Goal: Information Seeking & Learning: Learn about a topic

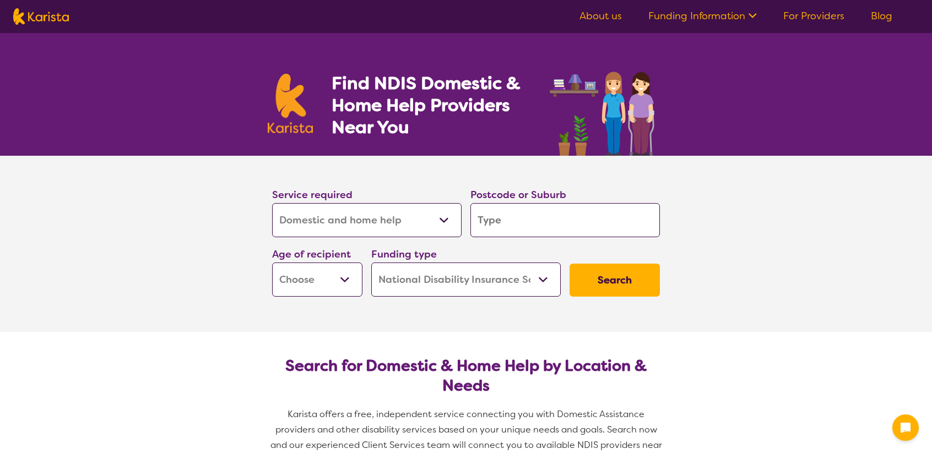
select select "Domestic and home help"
select select "NDIS"
select select "Domestic and home help"
select select "NDIS"
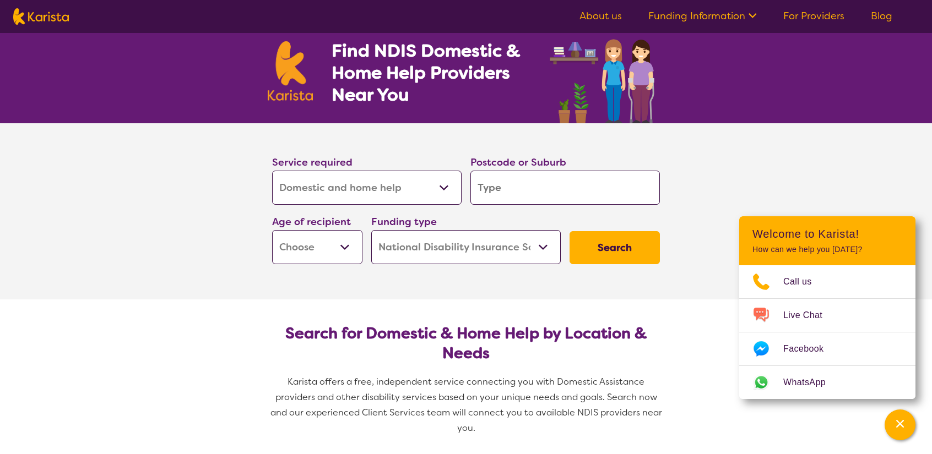
scroll to position [55, 0]
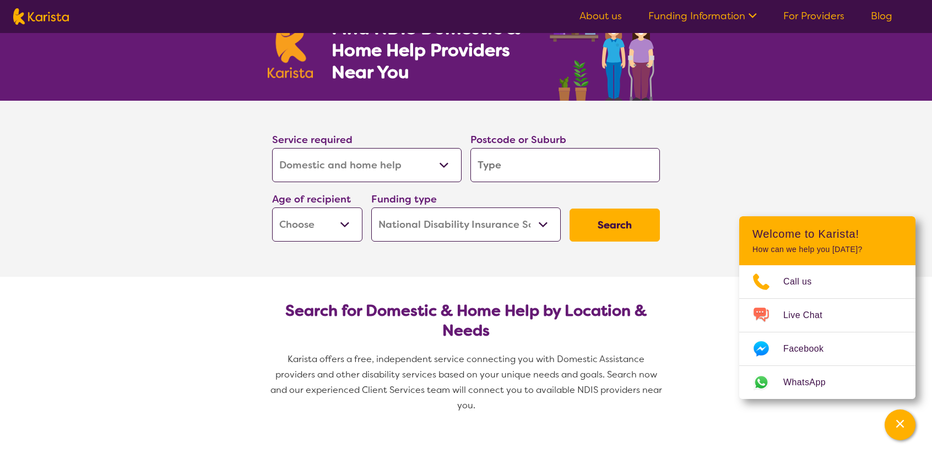
click at [481, 164] on input "search" at bounding box center [564, 165] width 189 height 34
type input "Z"
type input "Zi"
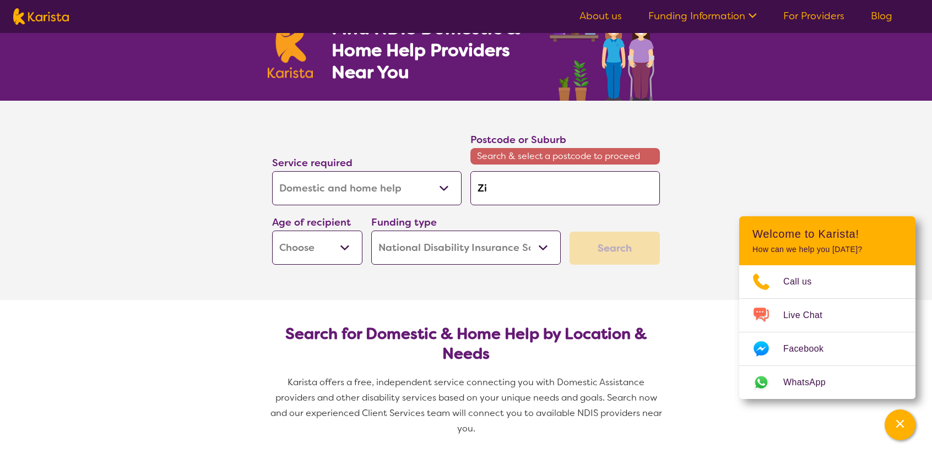
type input "Zil"
type input "Zill"
type input "Zillm"
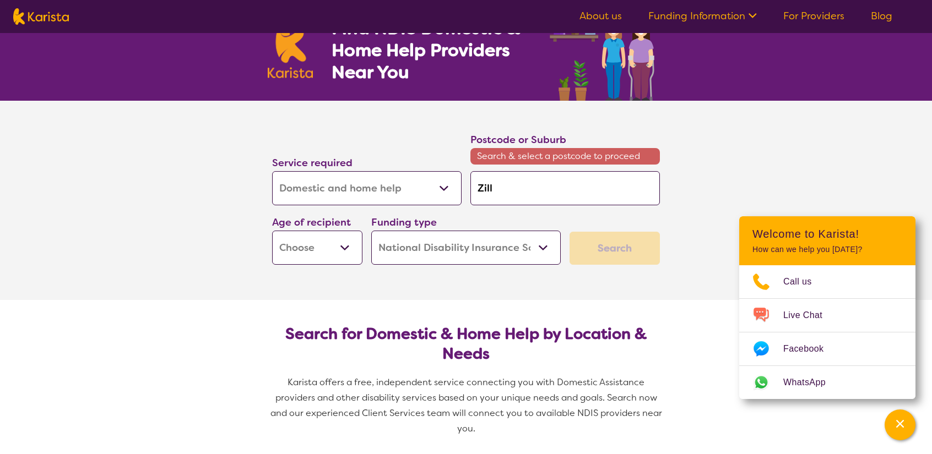
type input "Zillm"
type input "Zillme"
type input "[PERSON_NAME]"
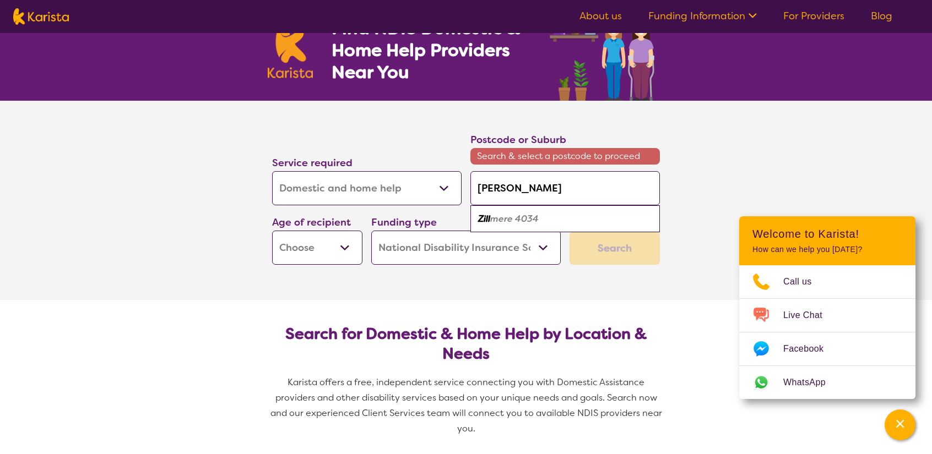
type input "Zillmere"
click at [529, 214] on em "4034" at bounding box center [525, 219] width 24 height 12
type input "4034"
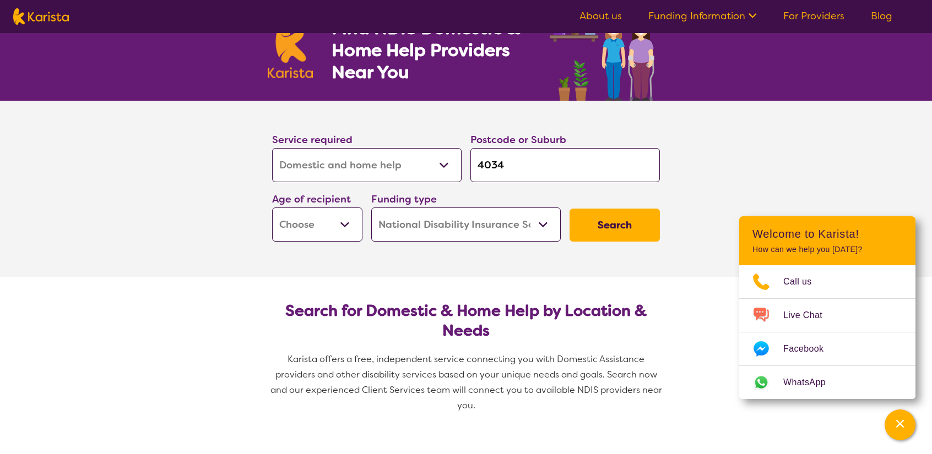
click at [335, 221] on select "Early Childhood - 0 to 9 Child - 10 to 11 Adolescent - 12 to 17 Adult - 18 to 6…" at bounding box center [317, 225] width 90 height 34
select select "AD"
click at [272, 208] on select "Early Childhood - 0 to 9 Child - 10 to 11 Adolescent - 12 to 17 Adult - 18 to 6…" at bounding box center [317, 225] width 90 height 34
select select "AD"
click at [431, 224] on select "Home Care Package (HCP) National Disability Insurance Scheme (NDIS) I don't know" at bounding box center [465, 225] width 189 height 34
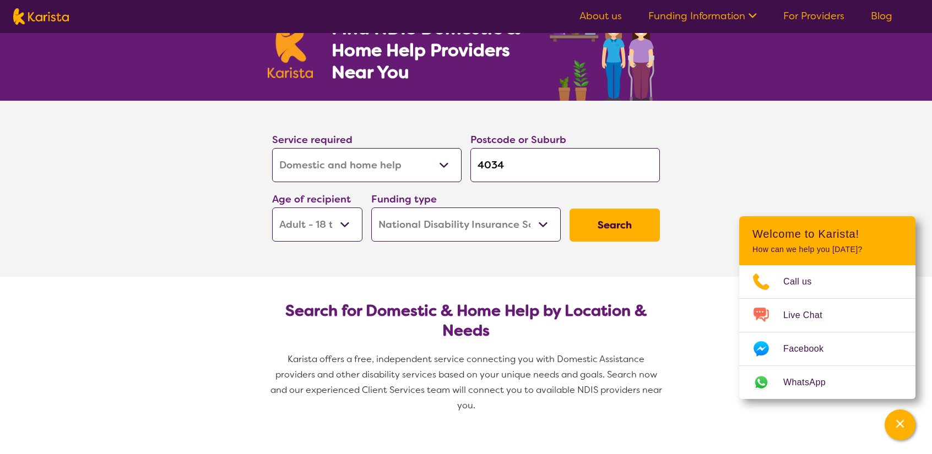
click at [431, 224] on select "Home Care Package (HCP) National Disability Insurance Scheme (NDIS) I don't know" at bounding box center [465, 225] width 189 height 34
click at [596, 225] on button "Search" at bounding box center [614, 225] width 90 height 33
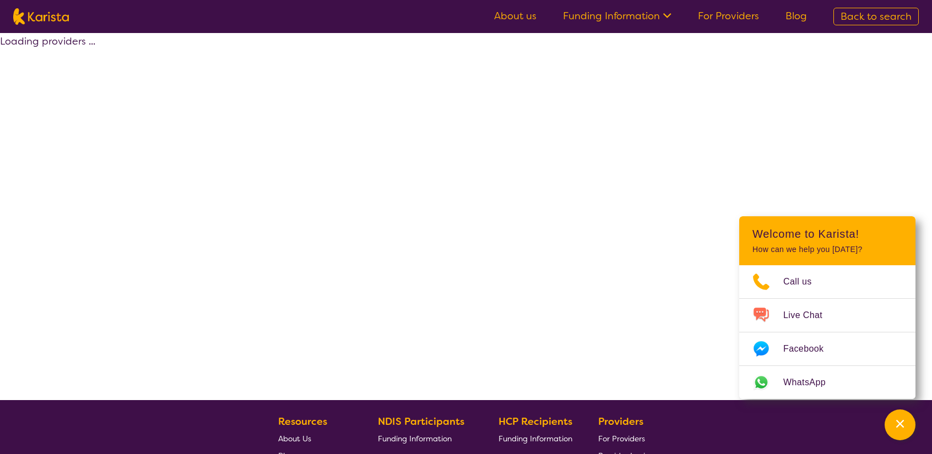
select select "by_score"
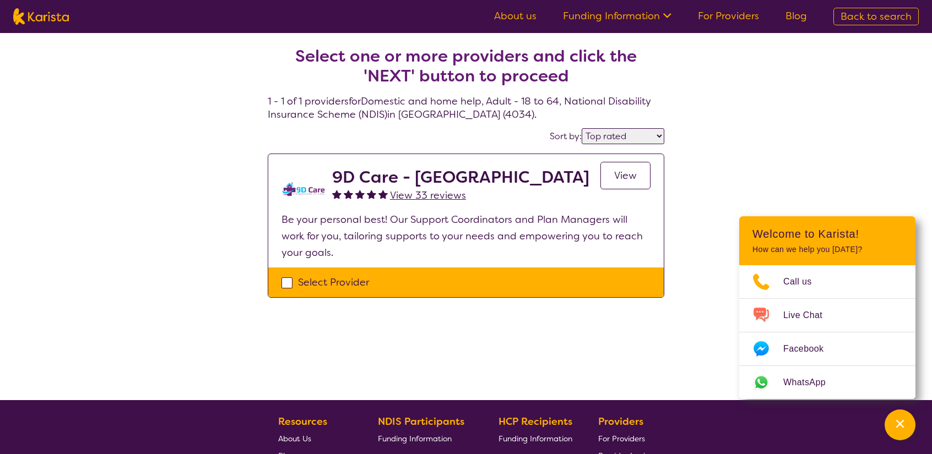
click at [618, 177] on span "View" at bounding box center [625, 175] width 23 height 13
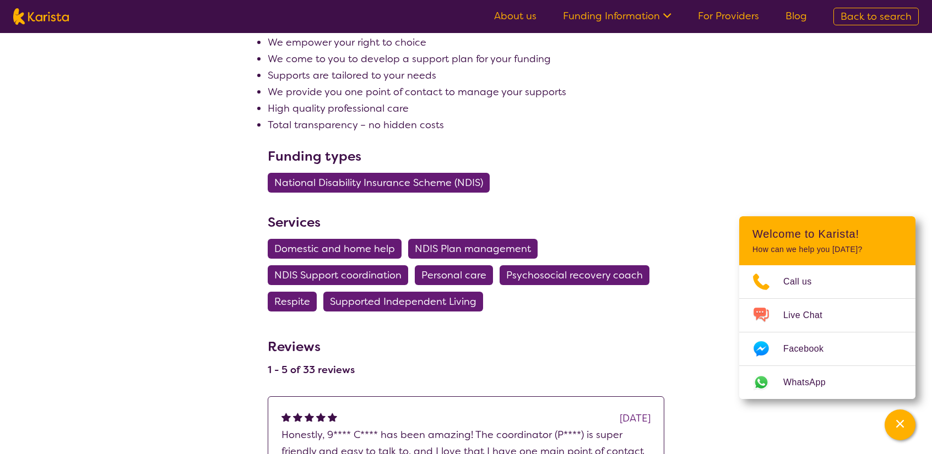
scroll to position [661, 0]
